Goal: Check status: Check status

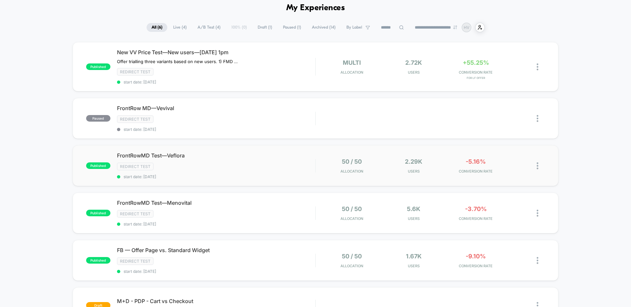
scroll to position [58, 0]
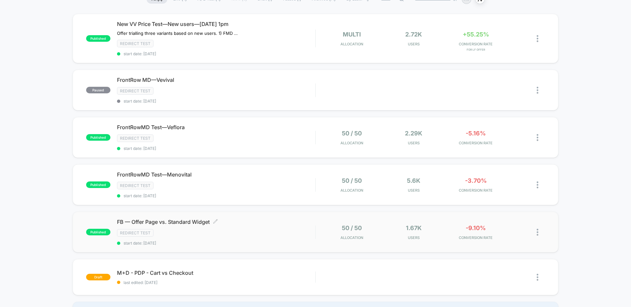
click at [249, 226] on div "FB — Offer Page vs. Standard Widget Click to edit experience details Click to e…" at bounding box center [216, 232] width 198 height 27
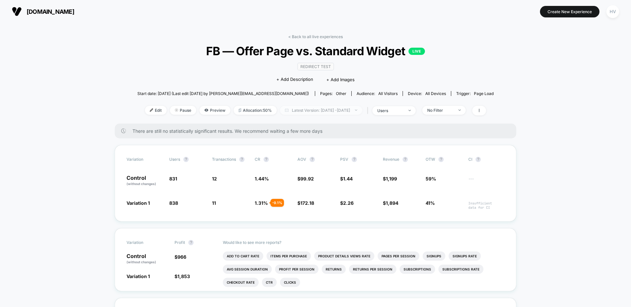
click at [357, 110] on span "Latest Version: [DATE] - [DATE]" at bounding box center [321, 110] width 82 height 9
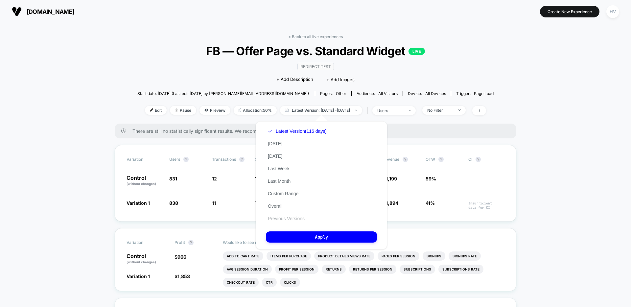
click at [297, 220] on button "Previous Versions" at bounding box center [286, 219] width 41 height 6
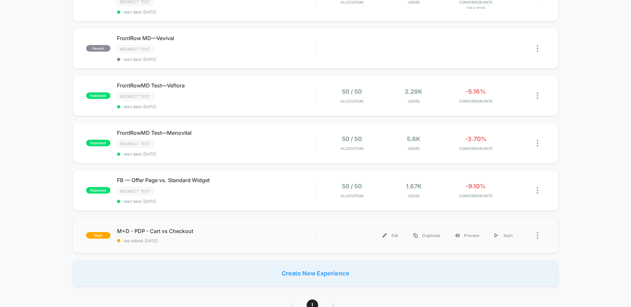
scroll to position [92, 0]
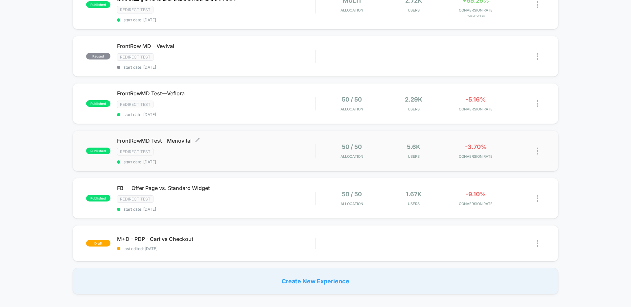
click at [271, 159] on div "FrontRowMD Test—Menovital Click to edit experience details Click to edit experi…" at bounding box center [216, 150] width 198 height 27
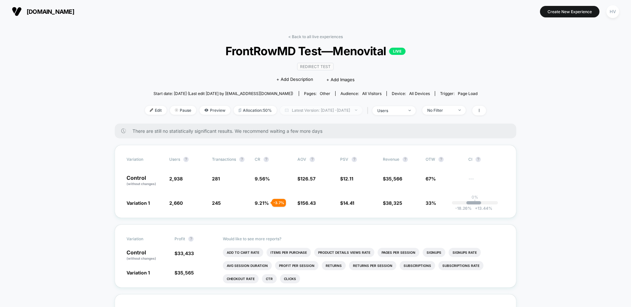
click at [330, 108] on span "Latest Version: [DATE] - [DATE]" at bounding box center [321, 110] width 82 height 9
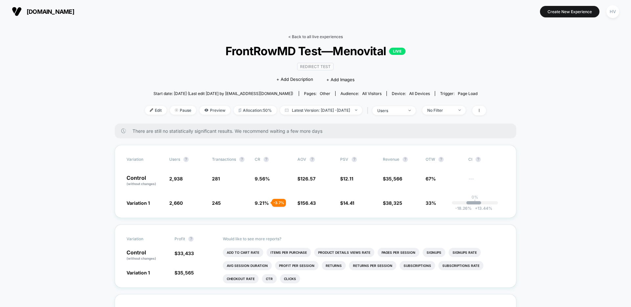
click at [317, 36] on link "< Back to all live experiences" at bounding box center [315, 36] width 55 height 5
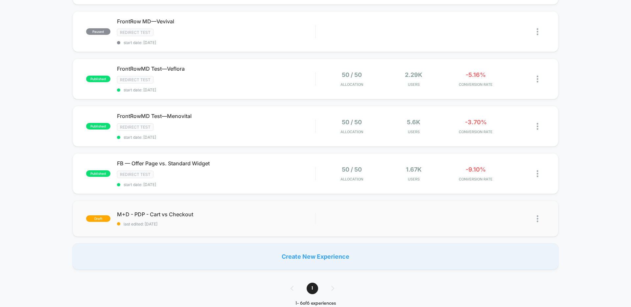
scroll to position [264, 0]
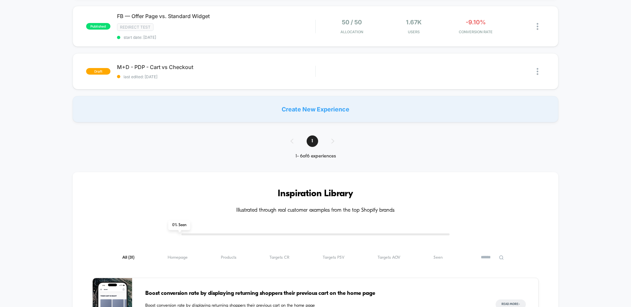
click at [334, 143] on div "1" at bounding box center [315, 141] width 63 height 12
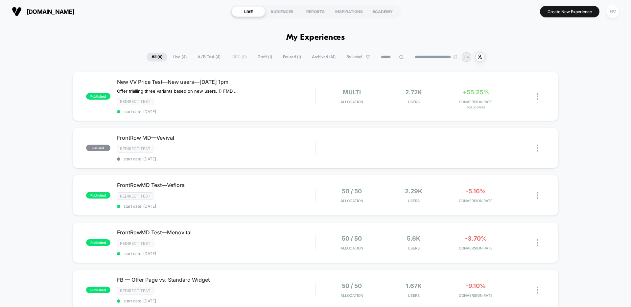
click at [208, 59] on span "A/B Test ( 4 )" at bounding box center [209, 57] width 33 height 9
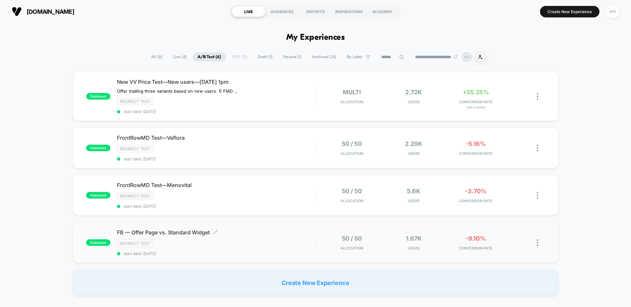
click at [256, 249] on div "FB — Offer Page vs. Standard Widget Click to edit experience details Click to e…" at bounding box center [216, 242] width 198 height 27
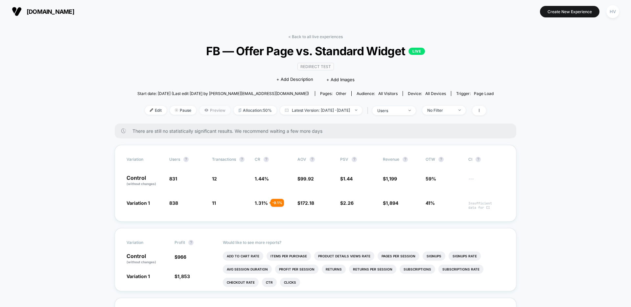
click at [202, 108] on span "Preview" at bounding box center [215, 110] width 31 height 9
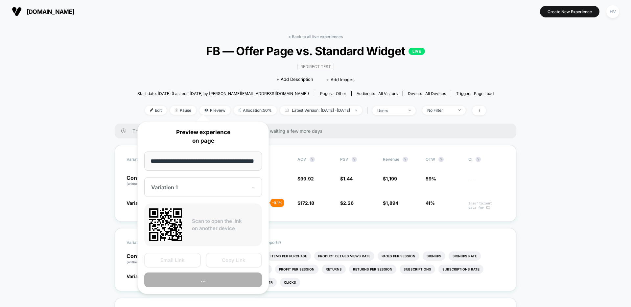
scroll to position [0, 9]
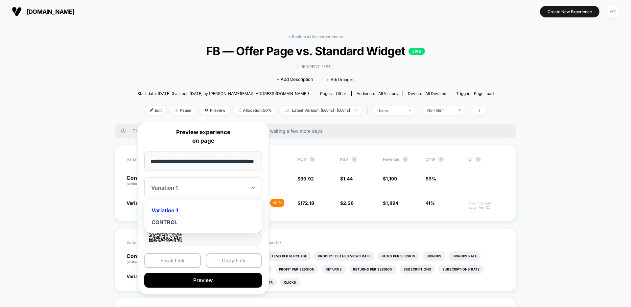
click at [207, 185] on div at bounding box center [199, 187] width 96 height 7
click at [193, 217] on div "CONTROL" at bounding box center [203, 222] width 111 height 12
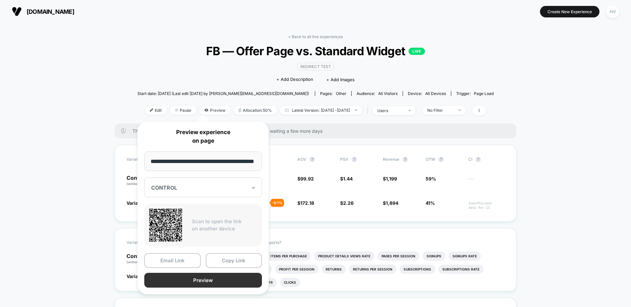
click at [223, 284] on button "Preview" at bounding box center [203, 280] width 118 height 15
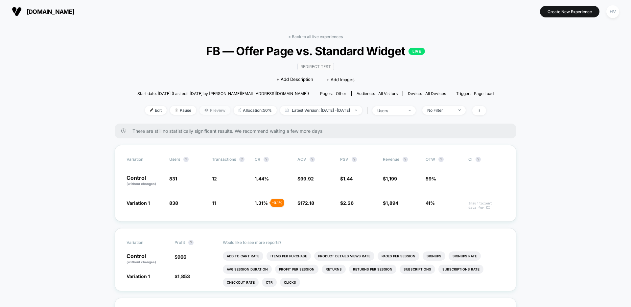
click at [211, 113] on span "Preview" at bounding box center [215, 110] width 31 height 9
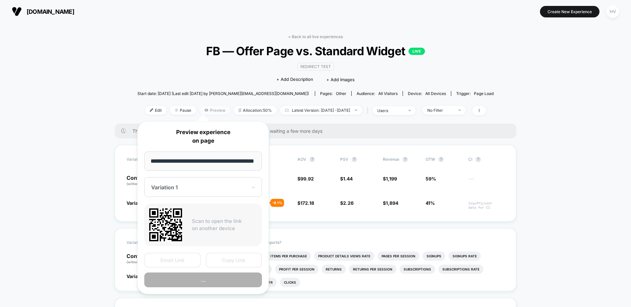
scroll to position [0, 9]
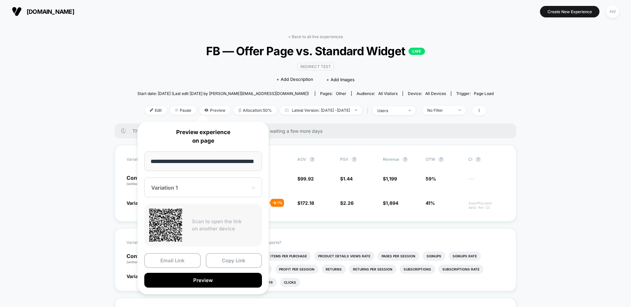
click at [211, 189] on div at bounding box center [199, 187] width 96 height 7
click at [206, 219] on div "CONTROL" at bounding box center [203, 222] width 111 height 12
click at [224, 183] on div "CONTROL" at bounding box center [203, 188] width 118 height 20
click at [205, 212] on div "Variation 1" at bounding box center [203, 211] width 111 height 12
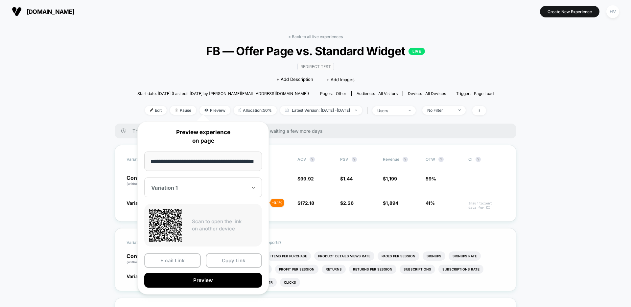
click at [211, 281] on button "Preview" at bounding box center [203, 280] width 118 height 15
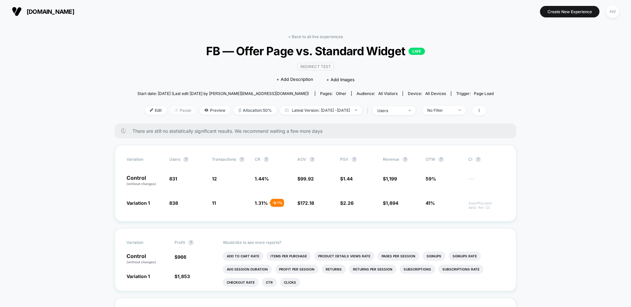
click at [175, 109] on img at bounding box center [176, 110] width 3 height 3
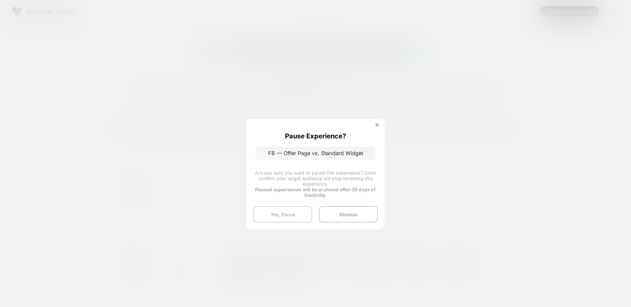
click at [288, 218] on button "Yes, Pause" at bounding box center [282, 214] width 59 height 16
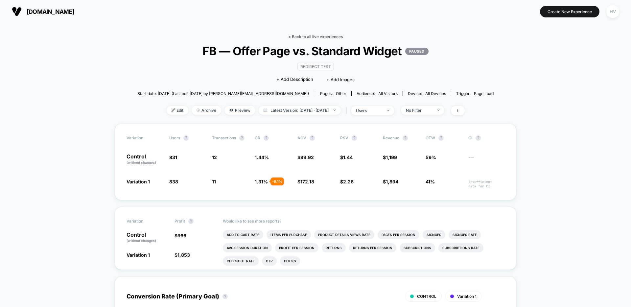
click at [298, 36] on link "< Back to all live experiences" at bounding box center [315, 36] width 55 height 5
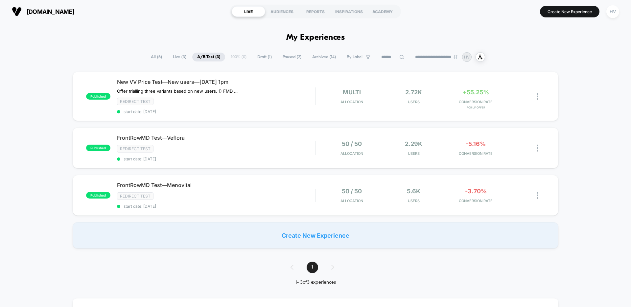
click at [278, 60] on span "Paused ( 2 )" at bounding box center [292, 57] width 29 height 9
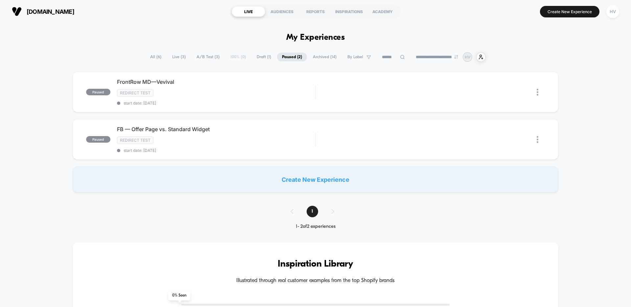
click at [322, 57] on span "Archived ( 14 )" at bounding box center [325, 57] width 34 height 9
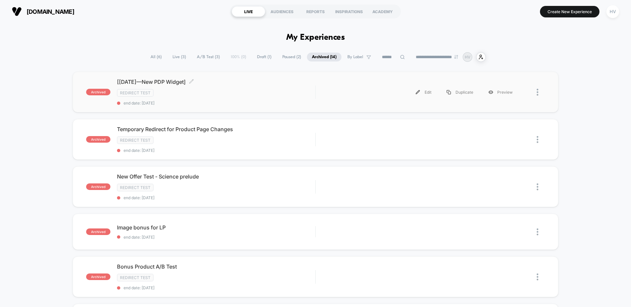
click at [242, 85] on span "[[DATE]—New PDP Widget] Click to edit experience details" at bounding box center [216, 82] width 198 height 7
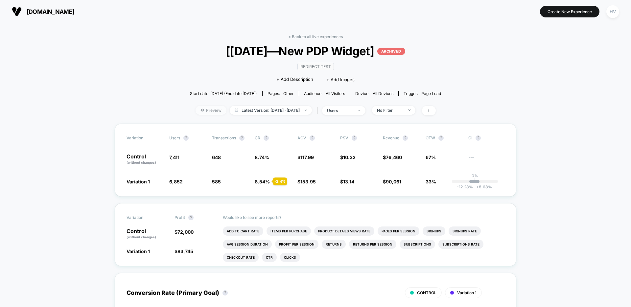
click at [202, 113] on span "Preview" at bounding box center [211, 110] width 31 height 9
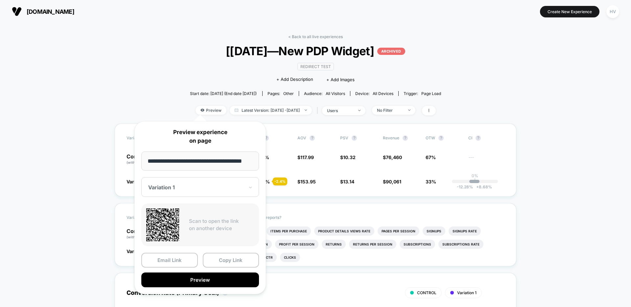
click at [219, 190] on div at bounding box center [196, 187] width 96 height 7
click at [213, 222] on div "CONTROL" at bounding box center [200, 222] width 111 height 12
click at [223, 185] on div at bounding box center [196, 187] width 96 height 7
click at [198, 210] on div "Variation 1" at bounding box center [200, 210] width 111 height 12
click at [209, 283] on button "Preview" at bounding box center [200, 280] width 118 height 15
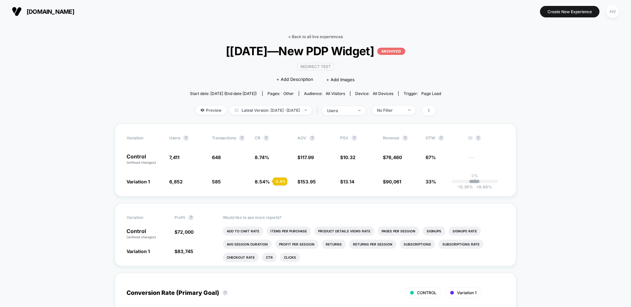
click at [303, 37] on link "< Back to all live experiences" at bounding box center [315, 36] width 55 height 5
